Goal: Information Seeking & Learning: Learn about a topic

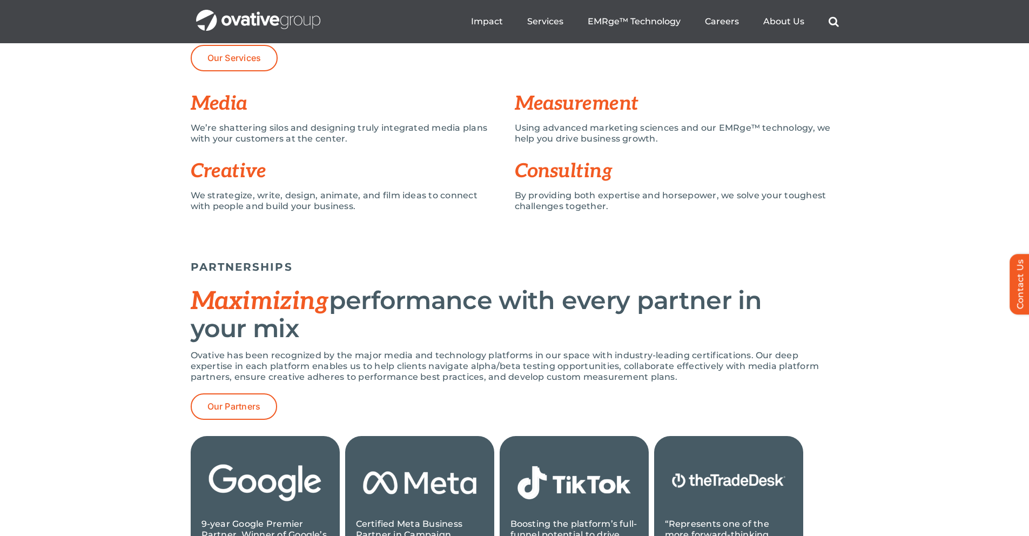
scroll to position [853, 0]
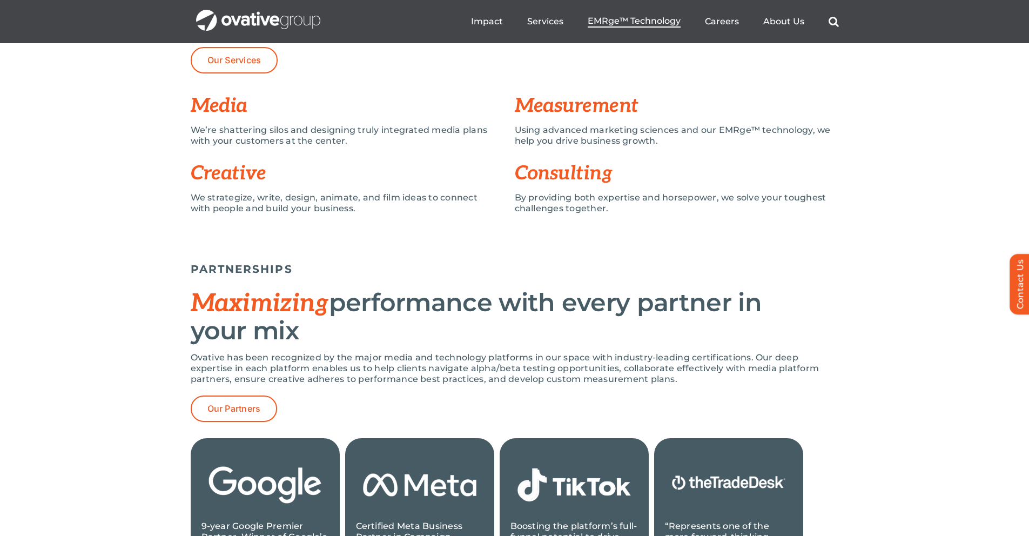
click at [592, 16] on span "EMRge™ Technology" at bounding box center [634, 21] width 93 height 11
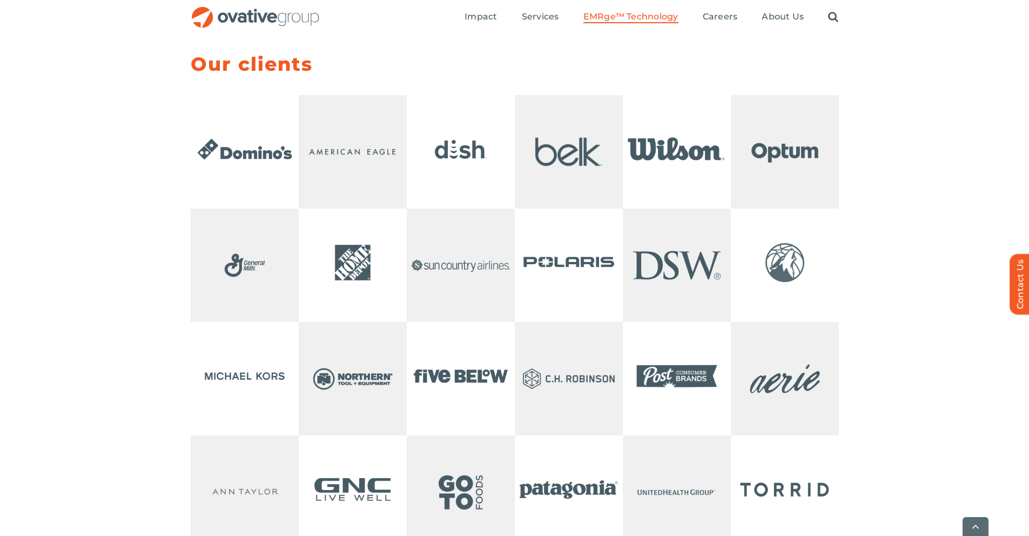
scroll to position [2157, 0]
click at [494, 50] on span "Expert Insights" at bounding box center [513, 53] width 76 height 15
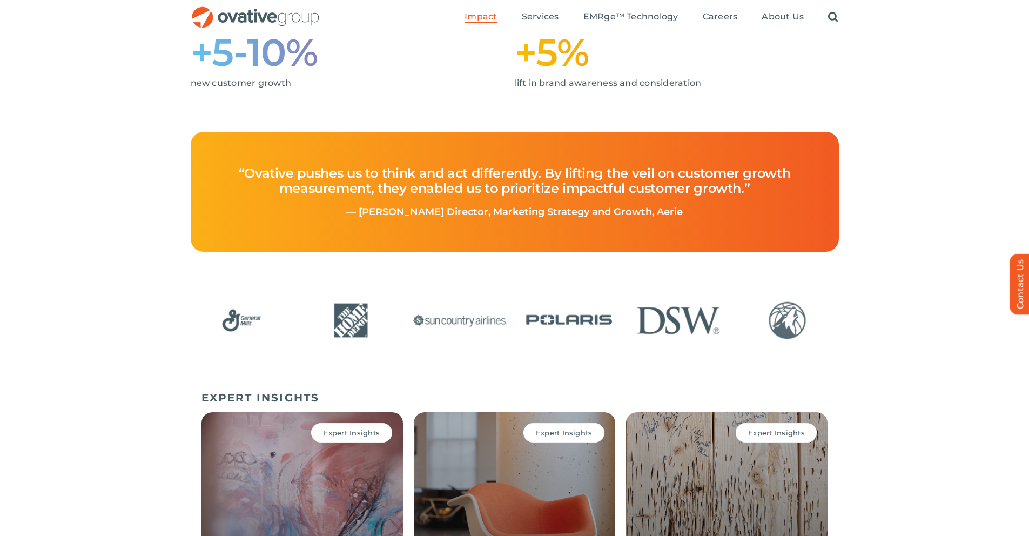
scroll to position [267, 0]
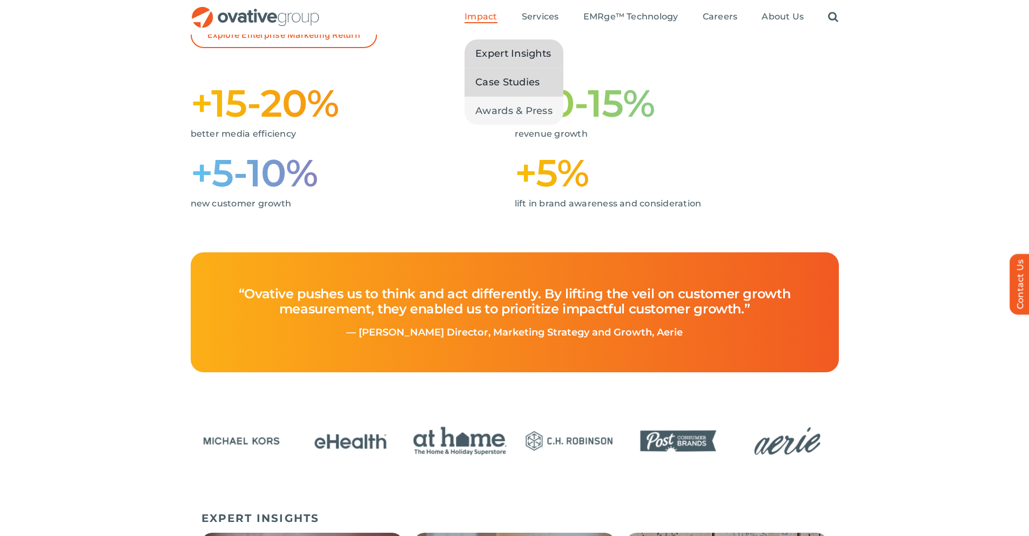
click at [497, 78] on span "Case Studies" at bounding box center [507, 82] width 64 height 15
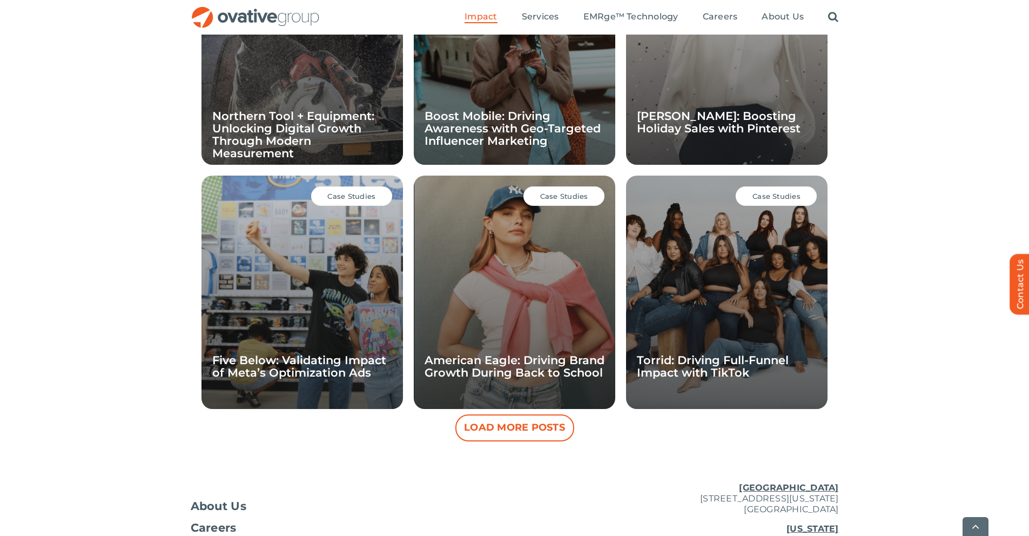
scroll to position [869, 0]
click at [490, 434] on button "Load More Posts" at bounding box center [514, 427] width 119 height 27
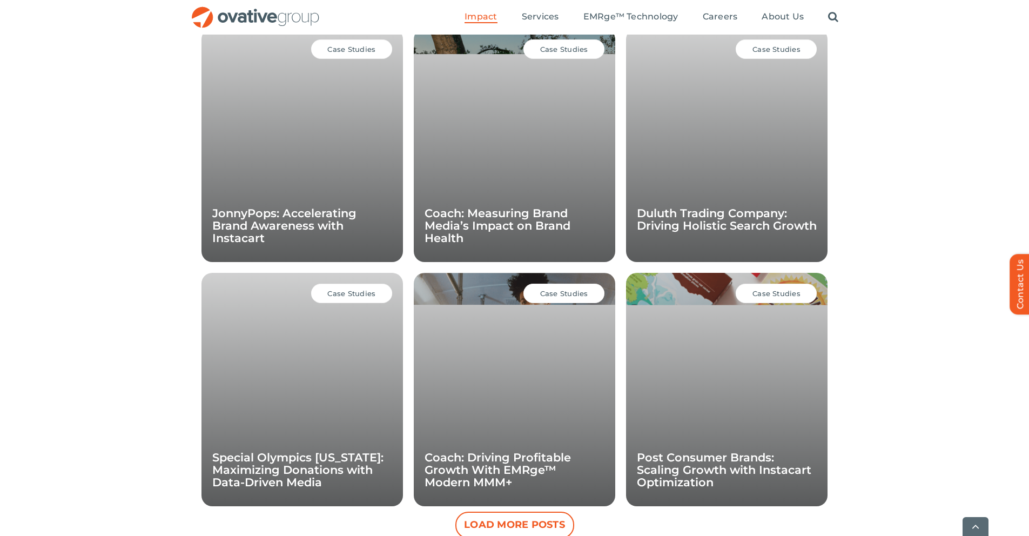
scroll to position [1263, 0]
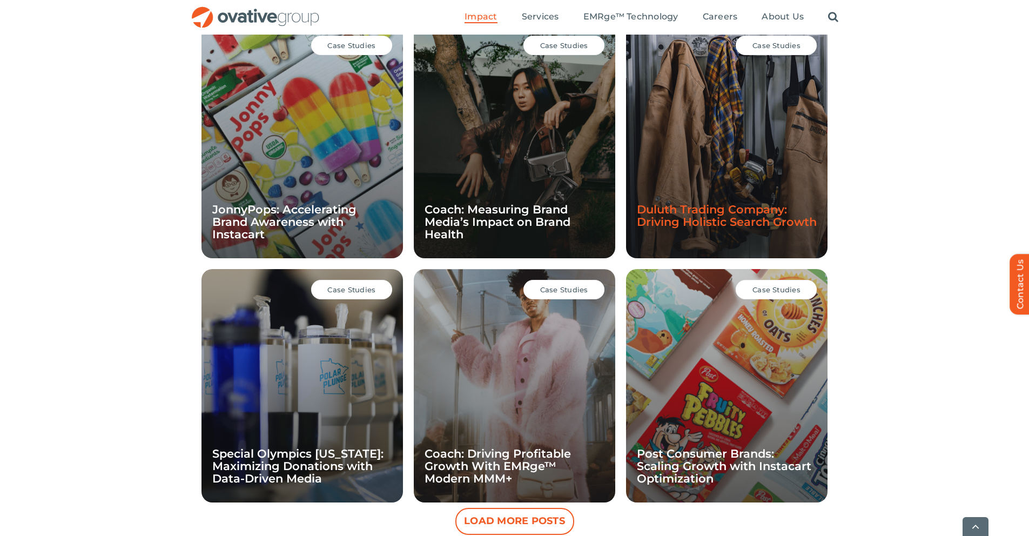
click at [687, 218] on link "Duluth Trading Company: Driving Holistic Search Growth" at bounding box center [727, 216] width 180 height 26
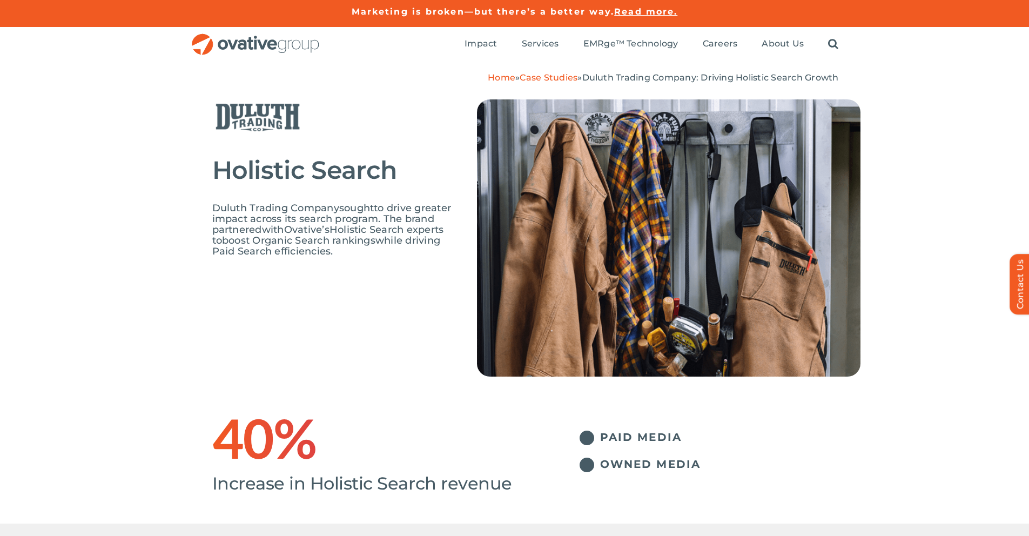
drag, startPoint x: 211, startPoint y: 208, endPoint x: 342, endPoint y: 209, distance: 131.2
click at [343, 209] on div "Holistic Search Duluth Trading Company sought to drive greater impact across it…" at bounding box center [514, 246] width 1029 height 326
copy span "Duluth Trading Company"
drag, startPoint x: 325, startPoint y: 218, endPoint x: 318, endPoint y: 219, distance: 6.5
click at [322, 219] on span "to drive greater impact across its search program" at bounding box center [331, 213] width 239 height 23
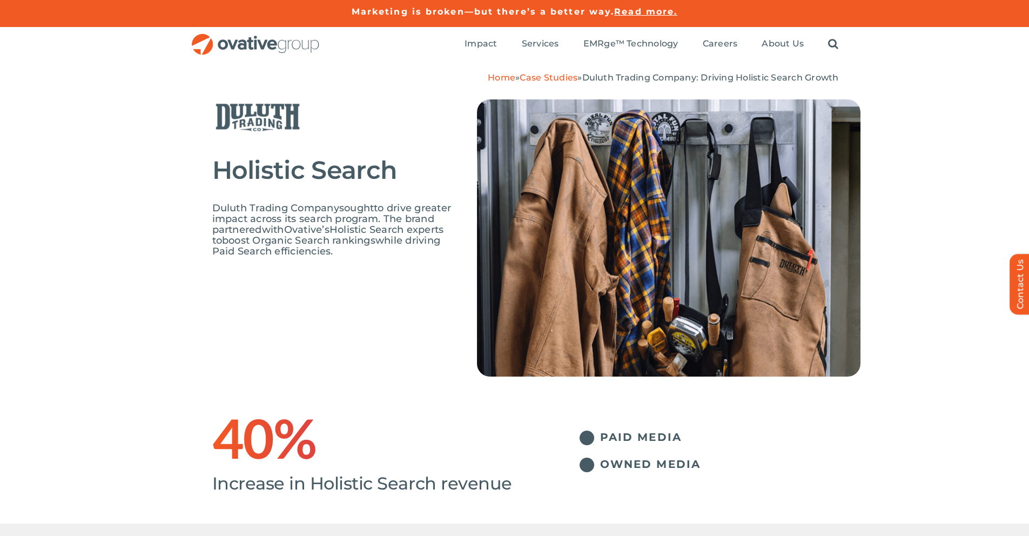
drag, startPoint x: 331, startPoint y: 231, endPoint x: 340, endPoint y: 231, distance: 9.7
click at [329, 231] on span "Ovative’s" at bounding box center [306, 230] width 45 height 12
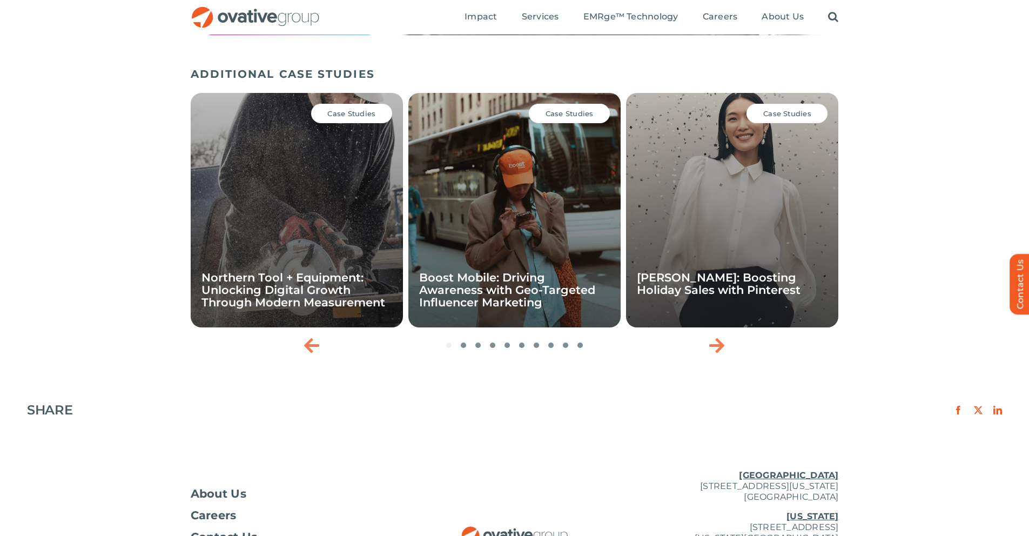
scroll to position [1327, 0]
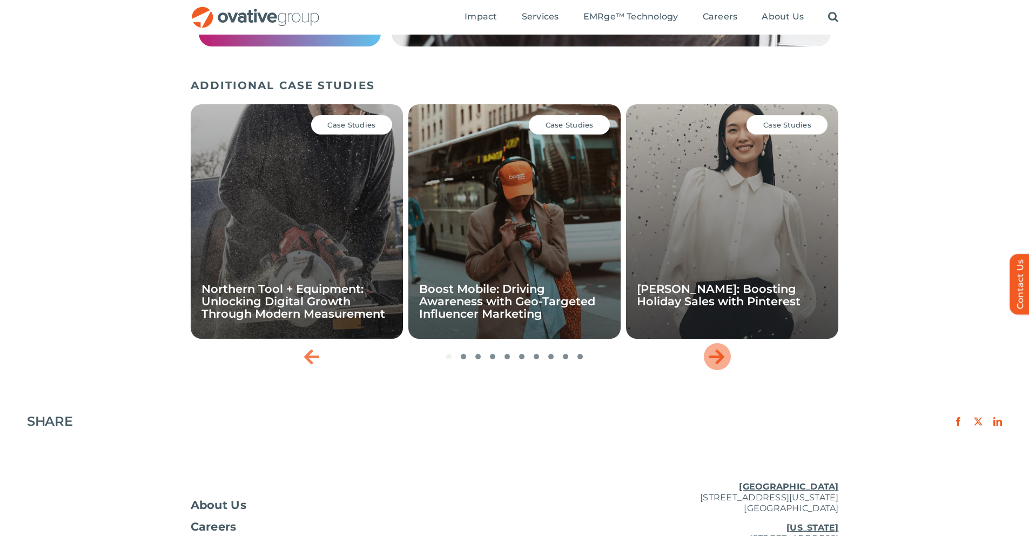
click at [717, 356] on icon "Next slide" at bounding box center [716, 356] width 15 height 17
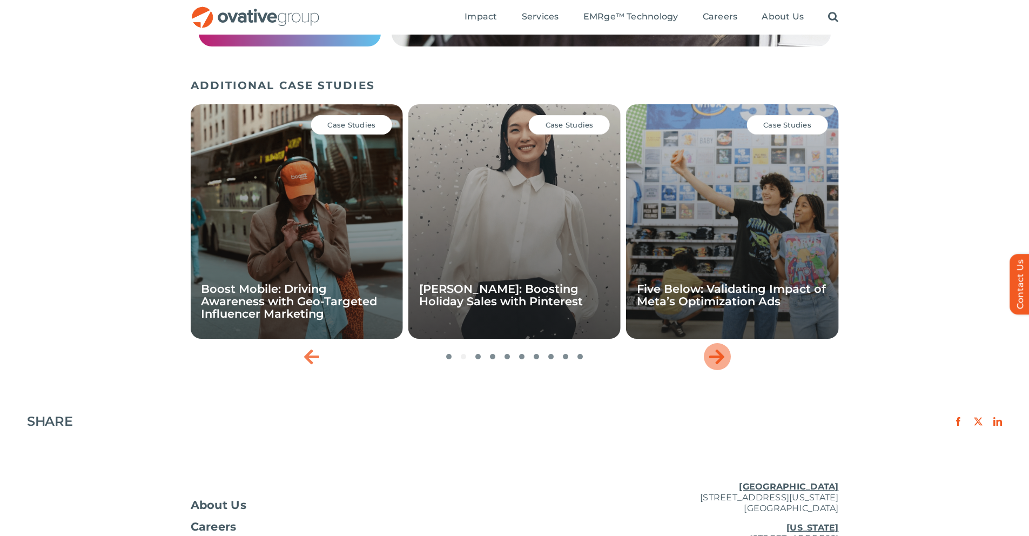
click at [717, 356] on icon "Next slide" at bounding box center [716, 356] width 15 height 17
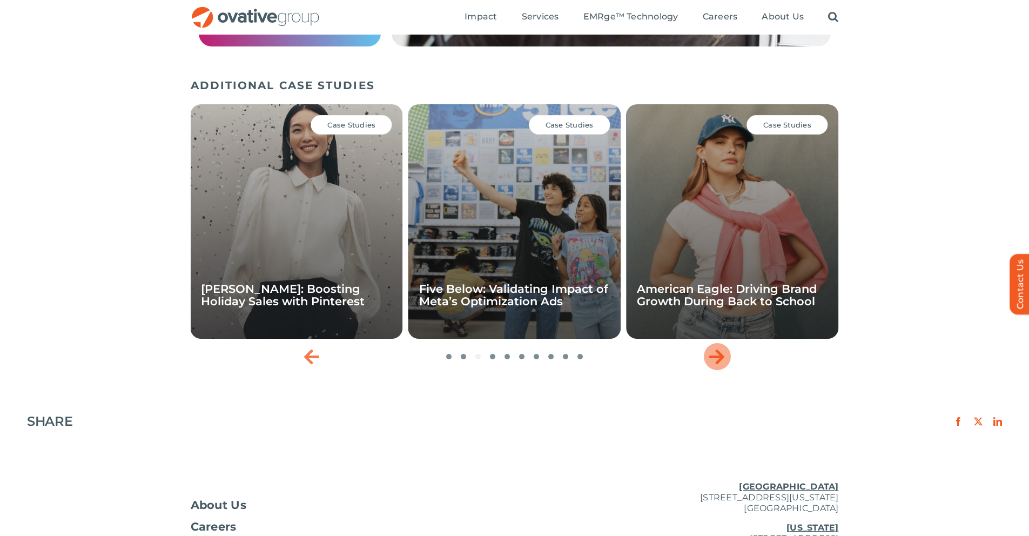
click at [717, 356] on icon "Next slide" at bounding box center [716, 356] width 15 height 17
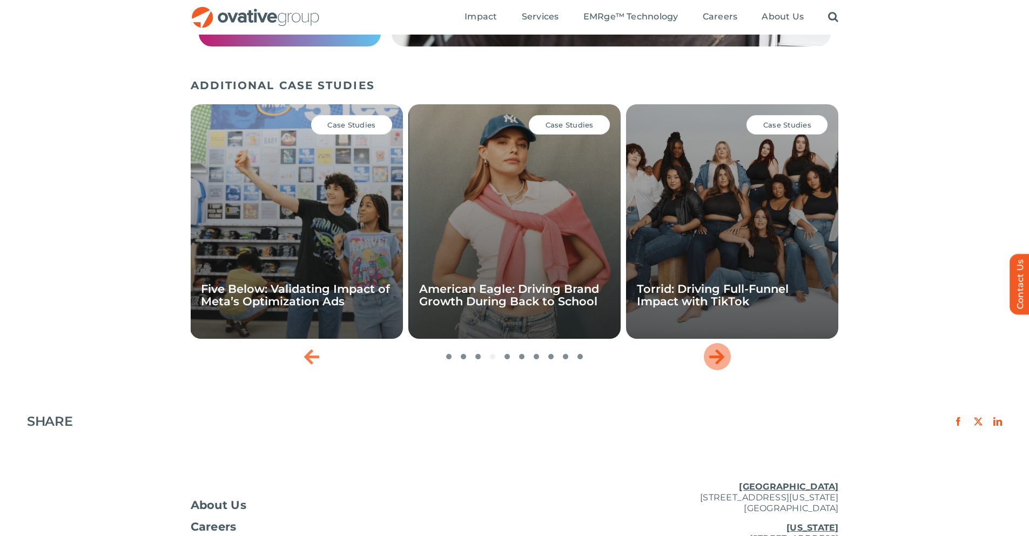
click at [717, 356] on icon "Next slide" at bounding box center [716, 356] width 15 height 17
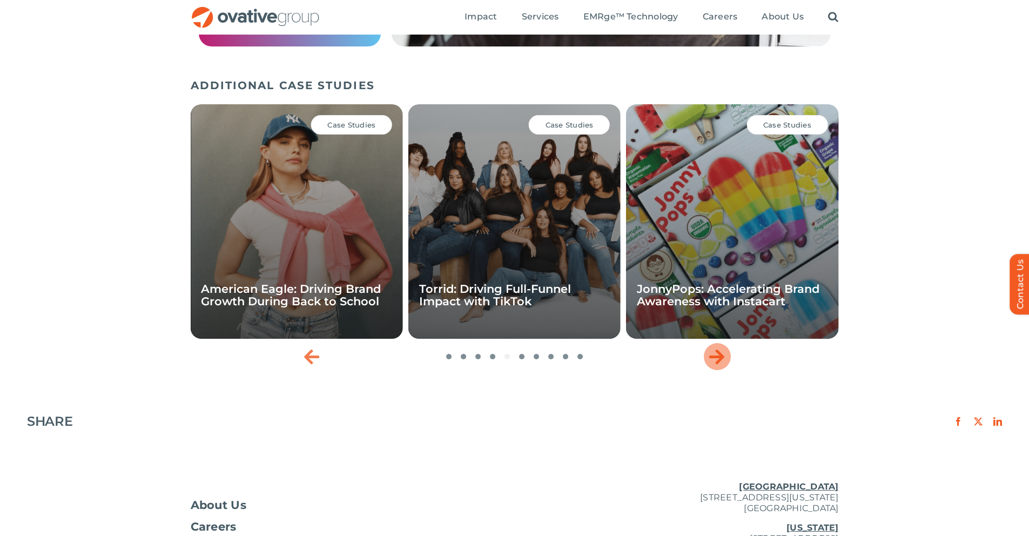
drag, startPoint x: 717, startPoint y: 356, endPoint x: 709, endPoint y: 359, distance: 8.5
click at [709, 359] on icon "Next slide" at bounding box center [716, 356] width 15 height 17
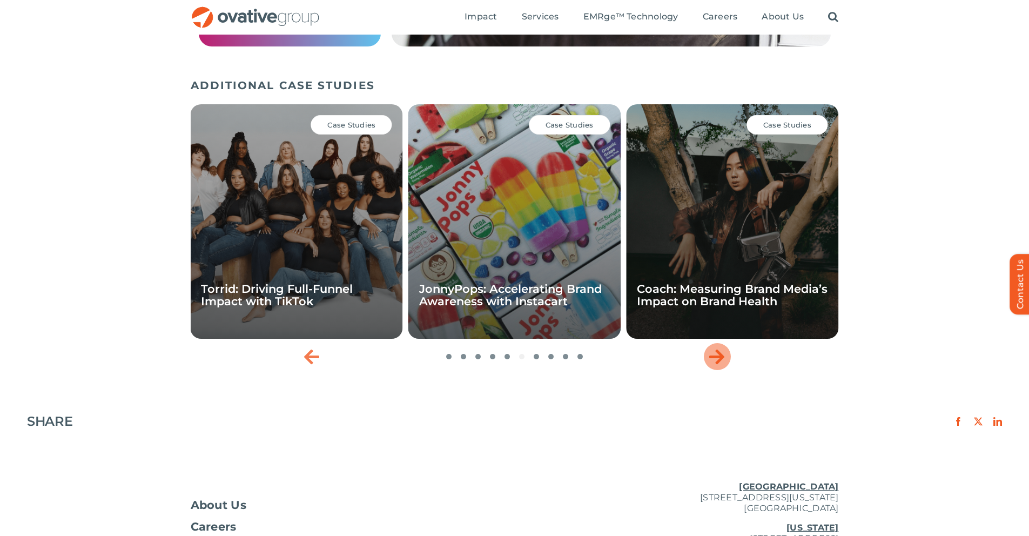
click at [711, 359] on icon "Next slide" at bounding box center [716, 356] width 15 height 17
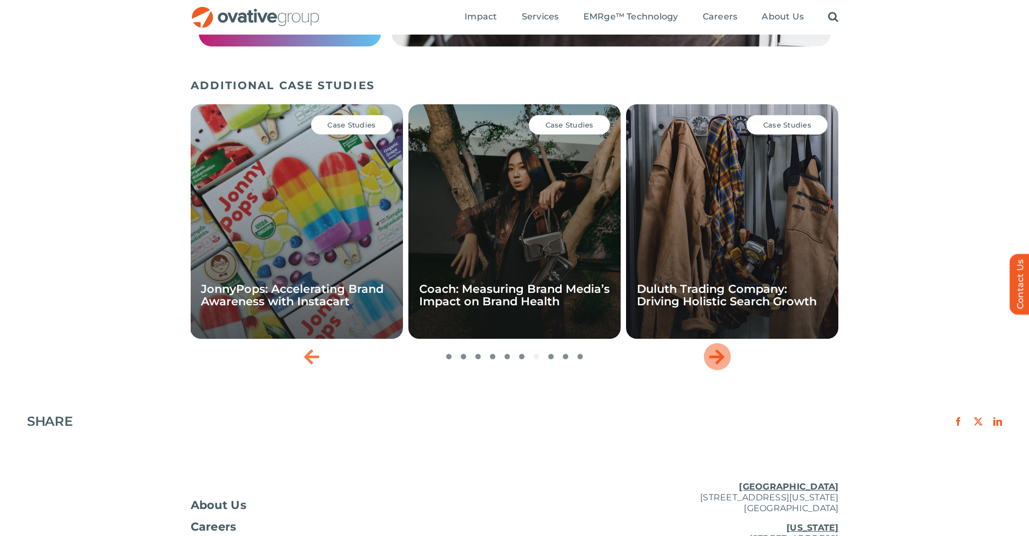
click at [711, 358] on icon "Next slide" at bounding box center [716, 356] width 15 height 17
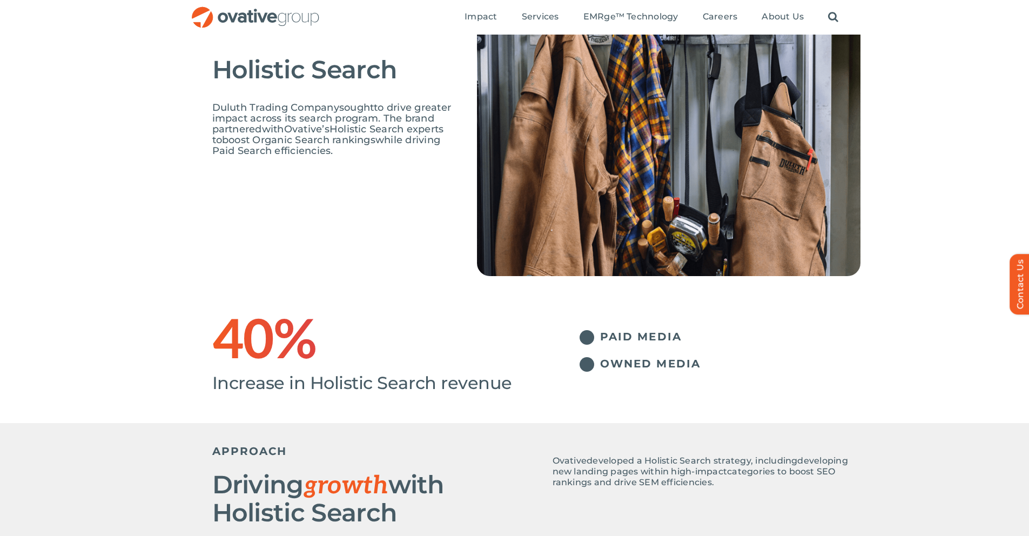
scroll to position [0, 0]
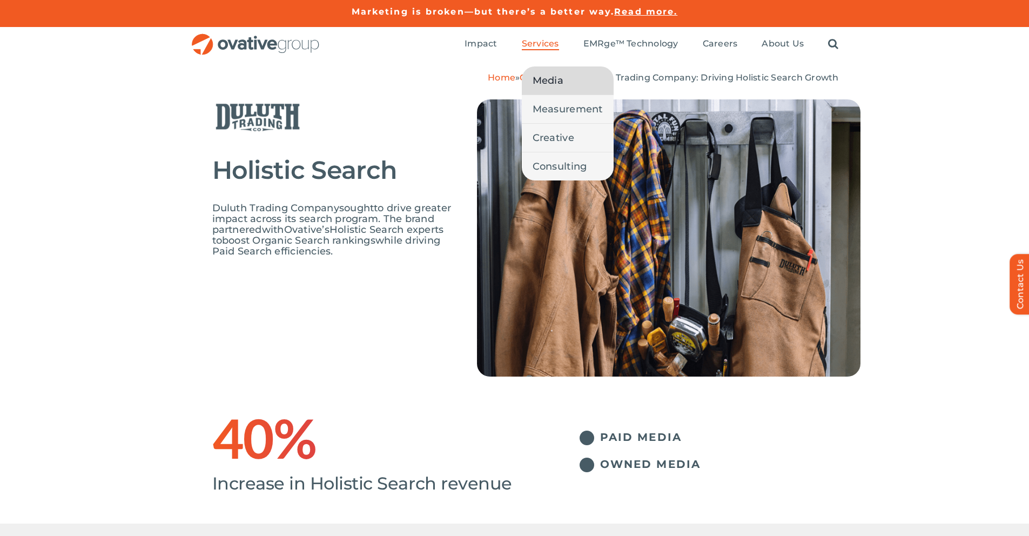
click at [541, 77] on span "Media" at bounding box center [547, 80] width 31 height 15
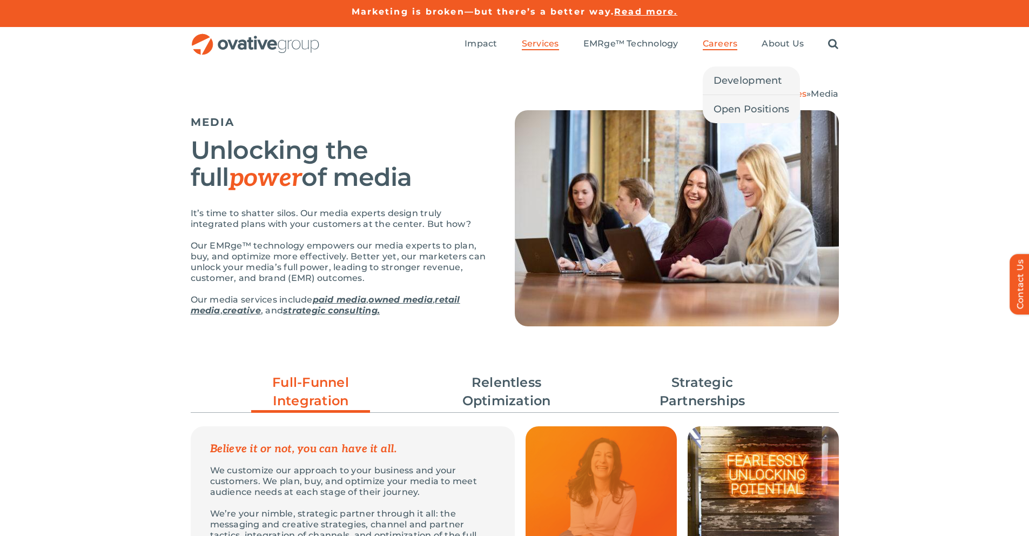
click at [731, 42] on span "Careers" at bounding box center [720, 43] width 35 height 11
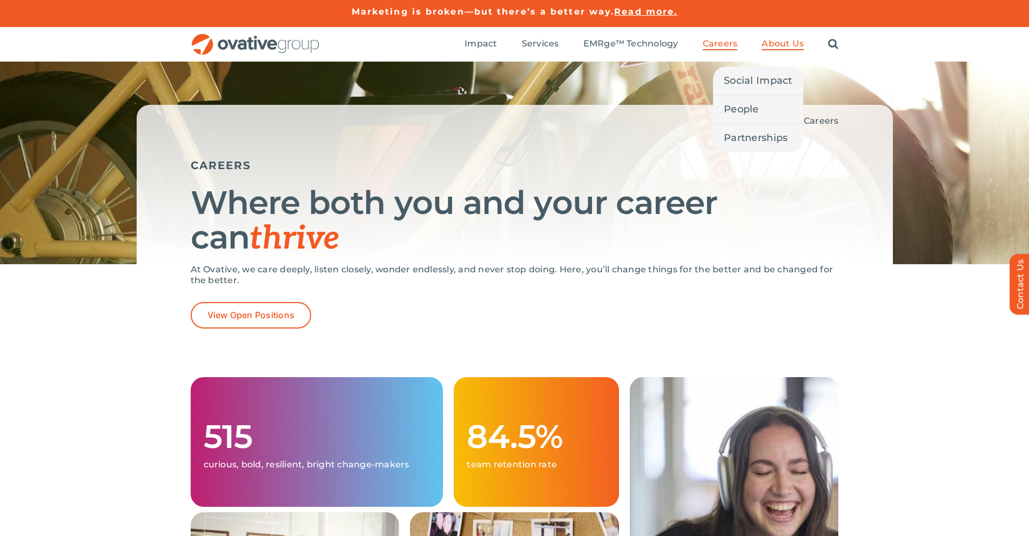
click at [785, 42] on span "About Us" at bounding box center [782, 43] width 42 height 11
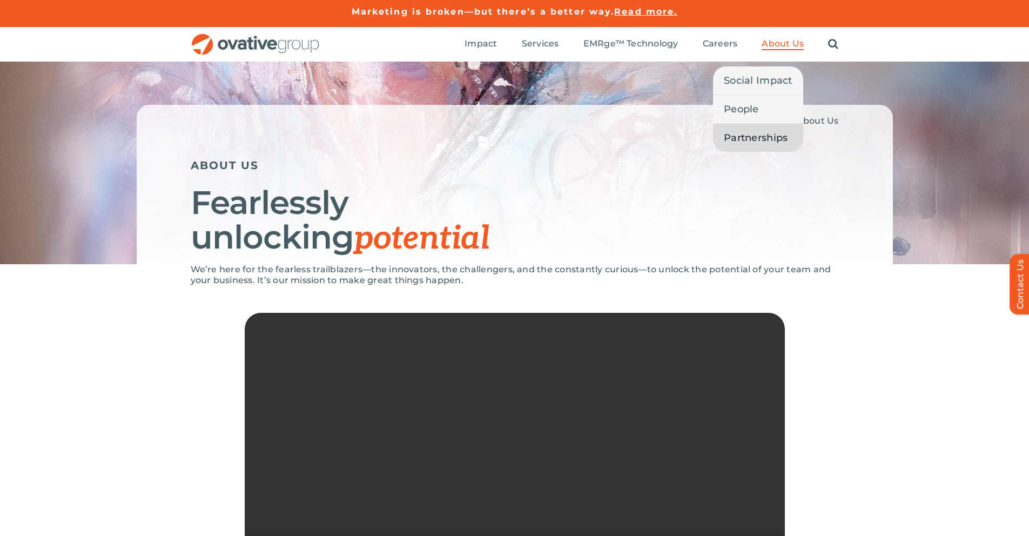
click at [751, 131] on span "Partnerships" at bounding box center [756, 137] width 64 height 15
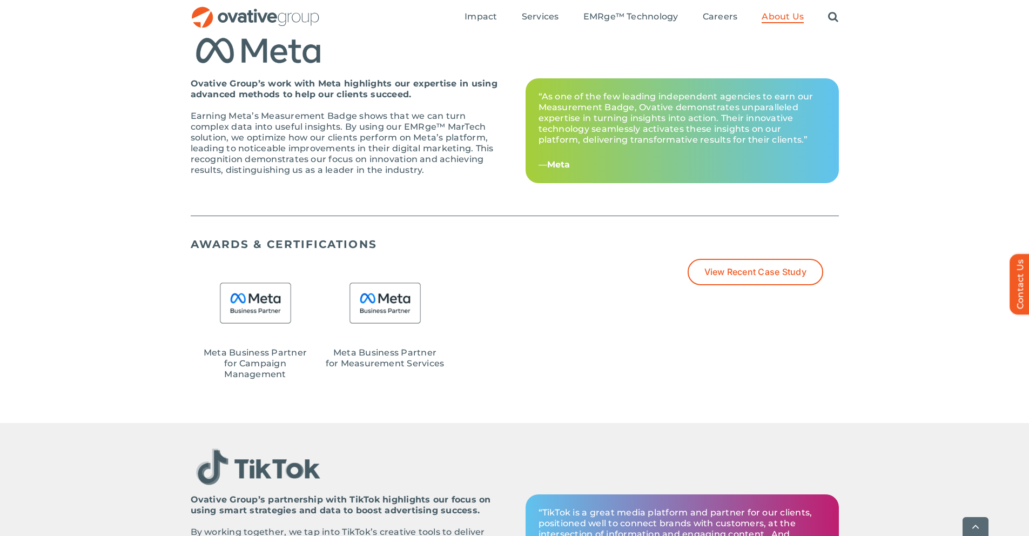
scroll to position [558, 0]
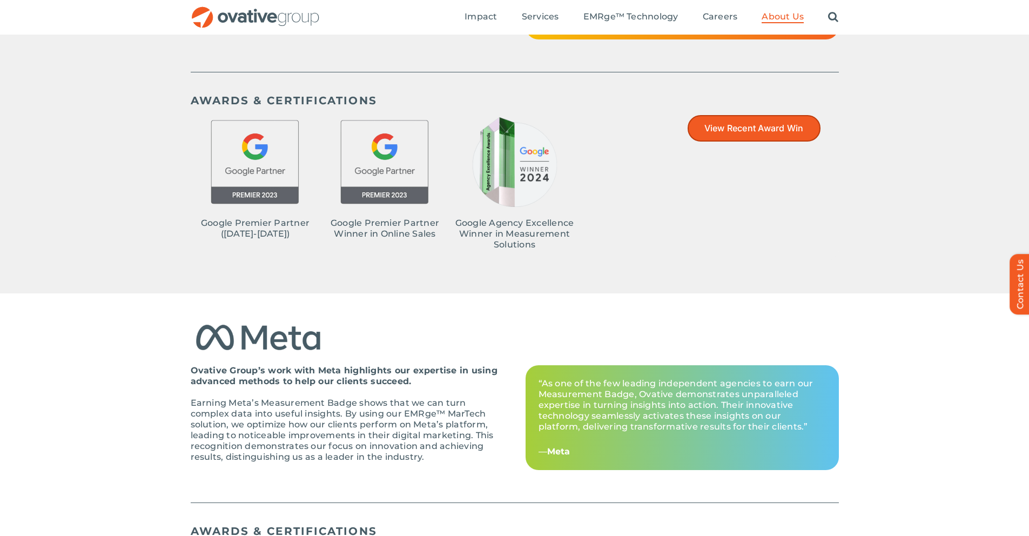
click at [733, 135] on link "View Recent Award Win" at bounding box center [753, 128] width 133 height 26
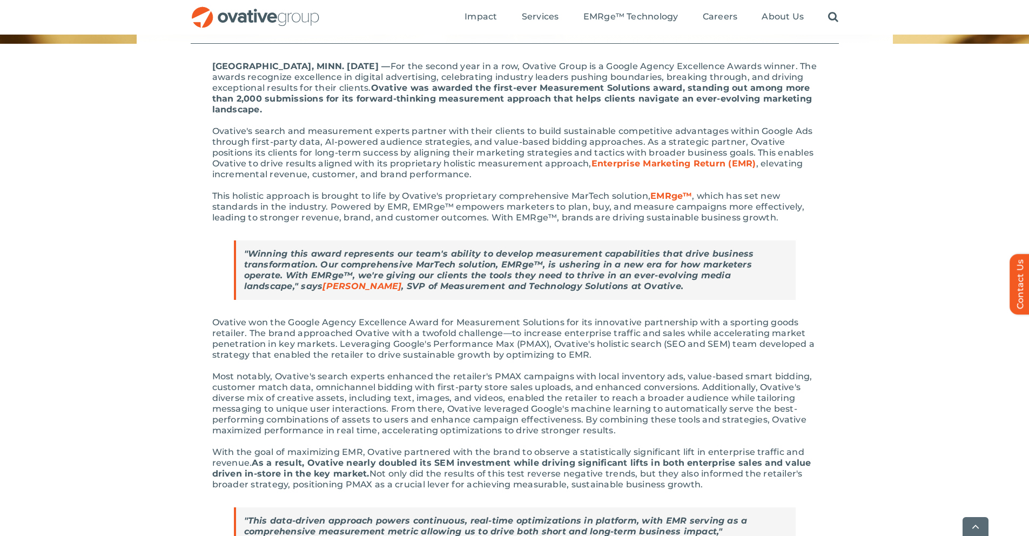
scroll to position [213, 0]
click at [397, 271] on span ""Winning this award represents our team's ability to develop measurement capabi…" at bounding box center [499, 268] width 510 height 43
click at [322, 284] on span "Beth McKigney" at bounding box center [361, 285] width 79 height 10
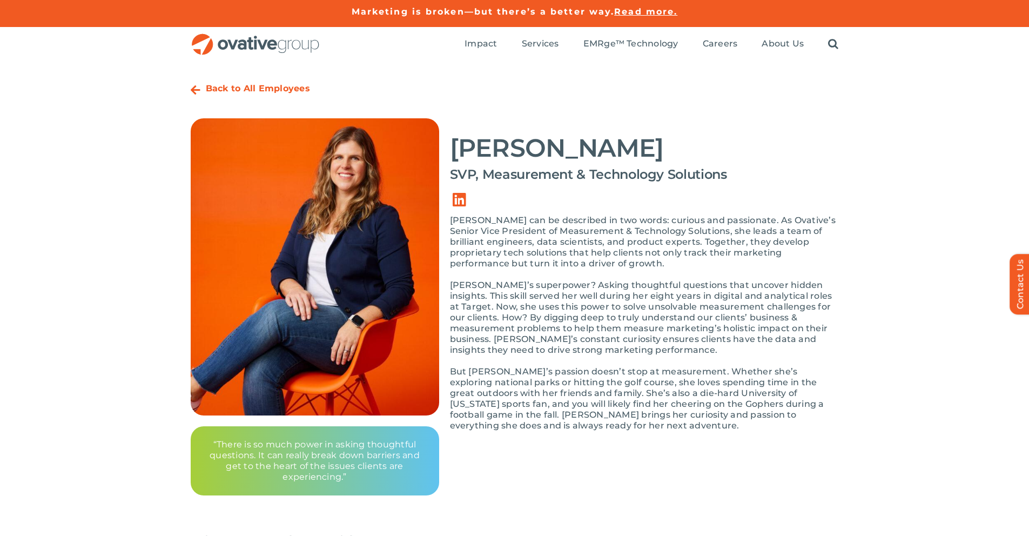
click at [276, 49] on img "OG_Full_horizontal_RGB" at bounding box center [256, 44] width 130 height 22
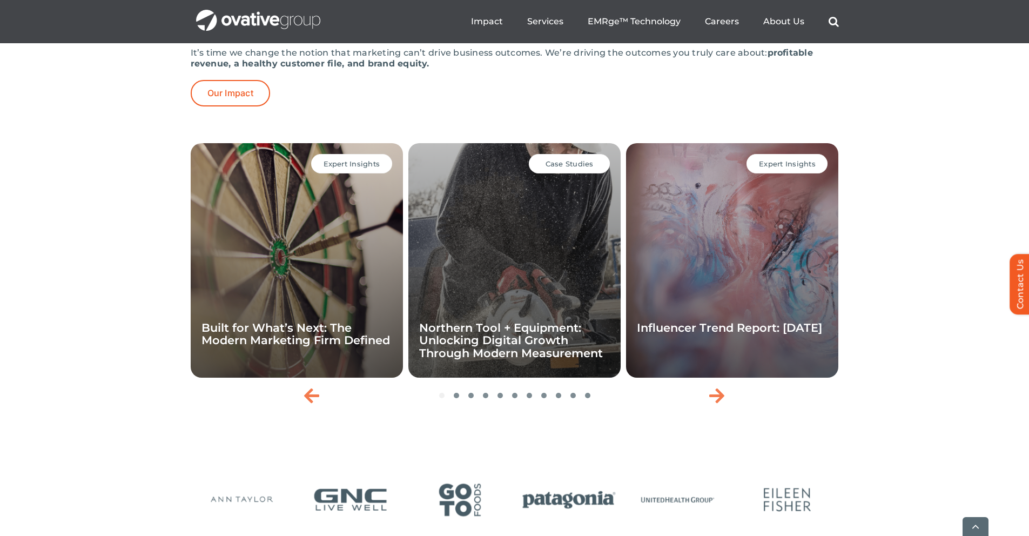
scroll to position [2514, 0]
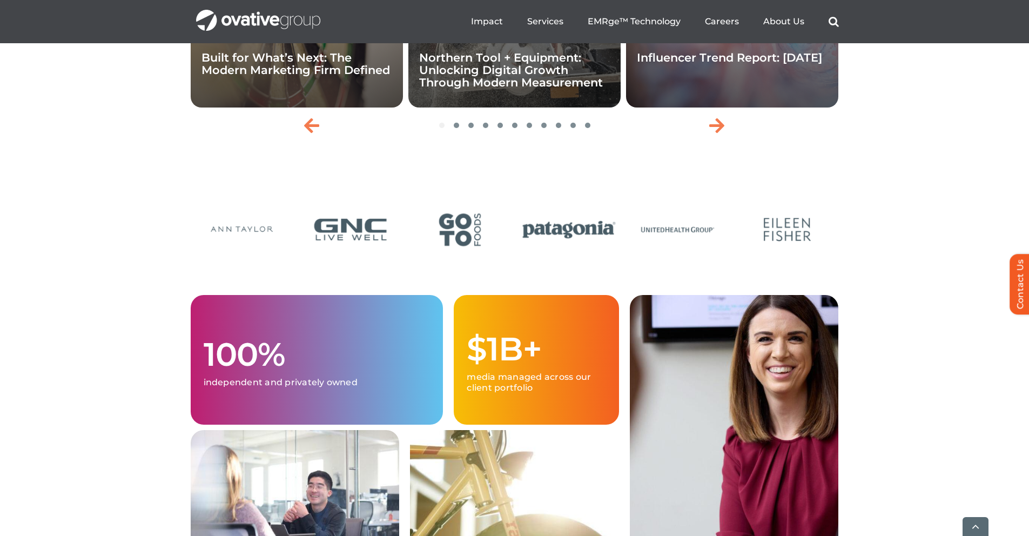
click at [475, 251] on img "21 / 24" at bounding box center [460, 229] width 102 height 42
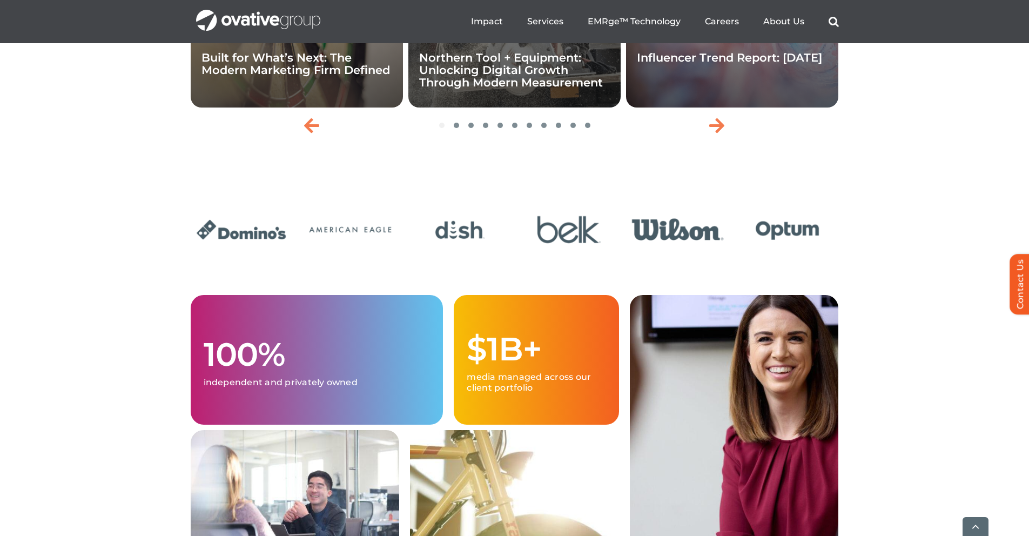
click at [721, 251] on img "5 / 24" at bounding box center [678, 229] width 102 height 42
